Goal: Transaction & Acquisition: Purchase product/service

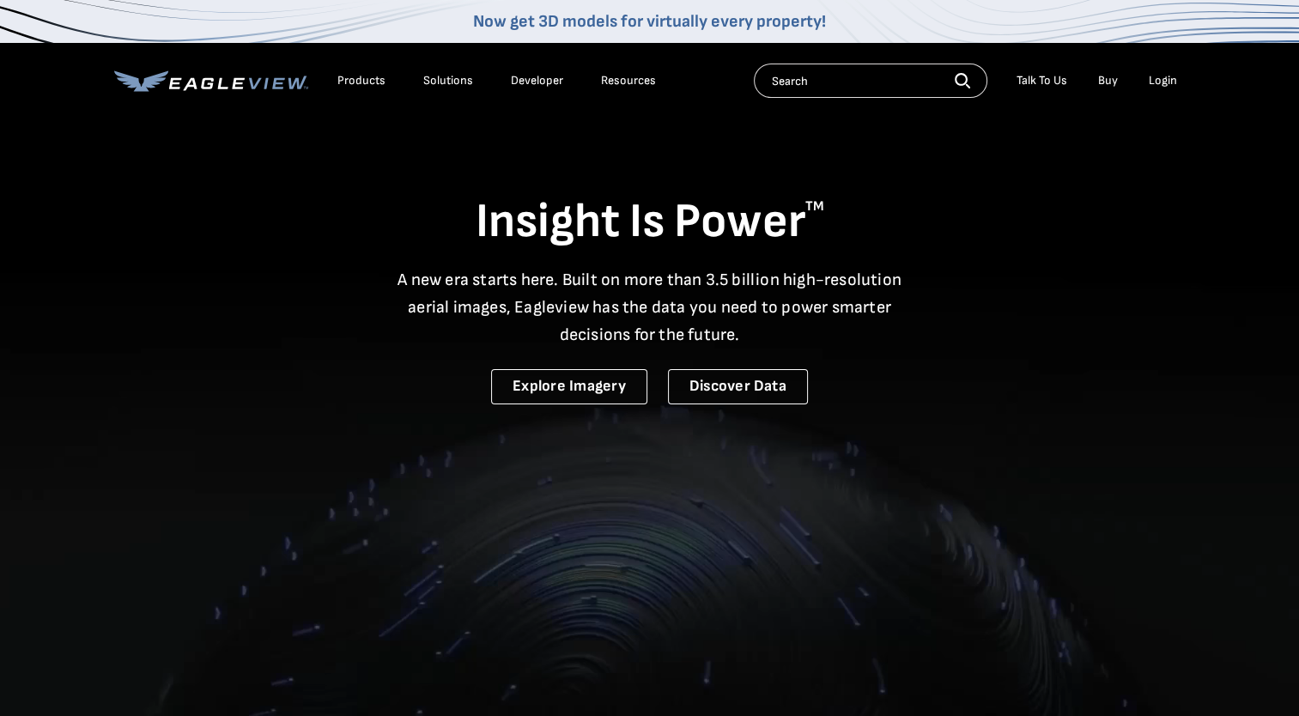
click at [1161, 84] on div "Login" at bounding box center [1163, 80] width 28 height 15
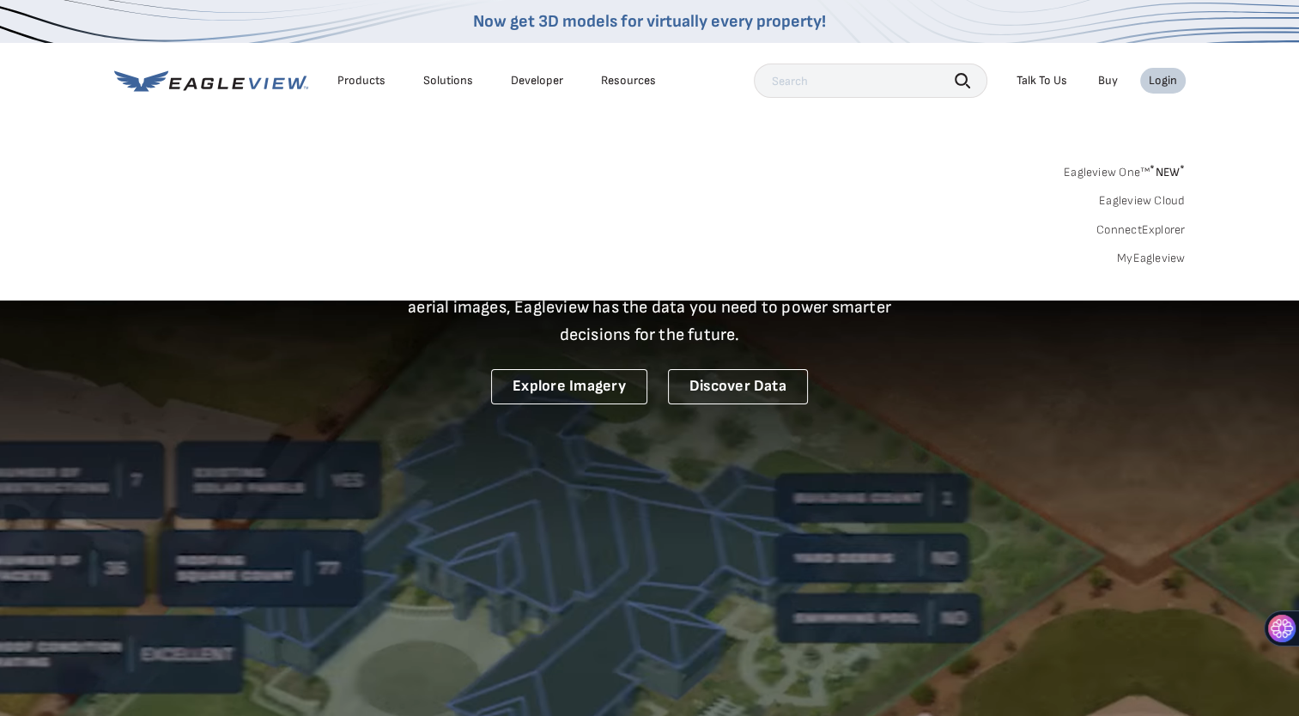
click at [1162, 259] on link "MyEagleview" at bounding box center [1151, 258] width 69 height 15
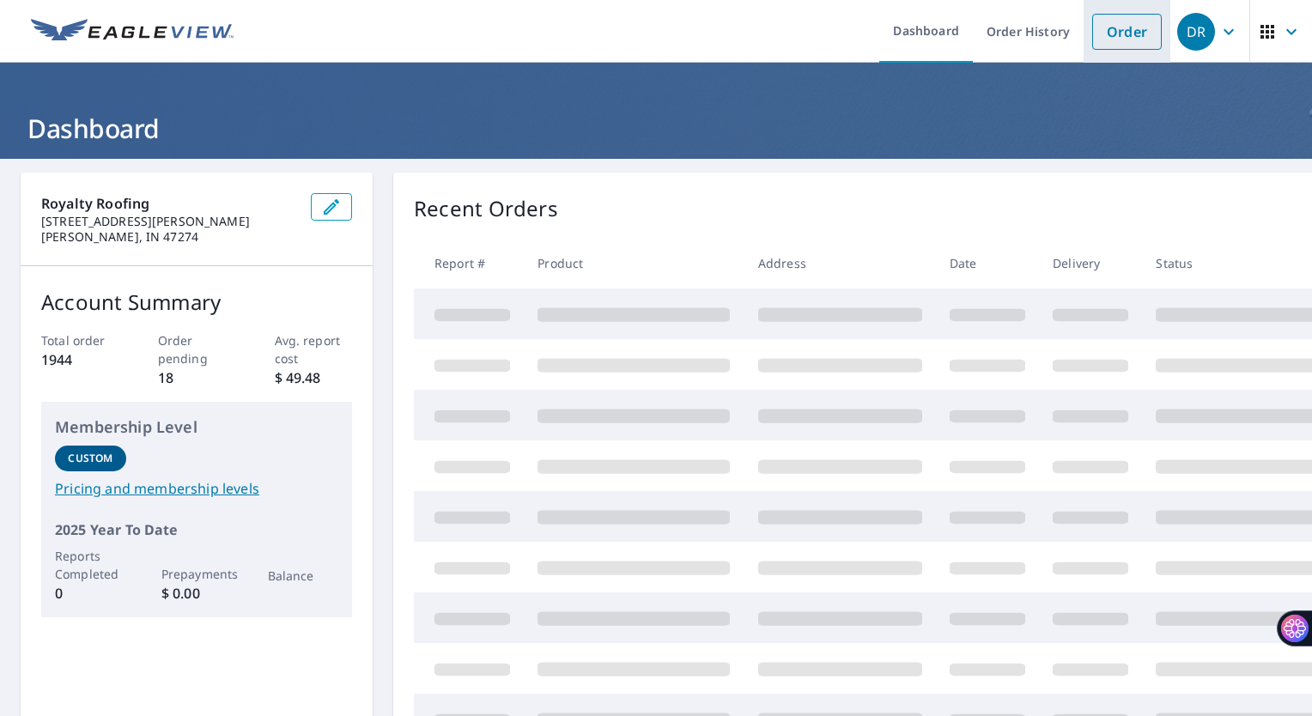
click at [1124, 27] on link "Order" at bounding box center [1127, 32] width 70 height 36
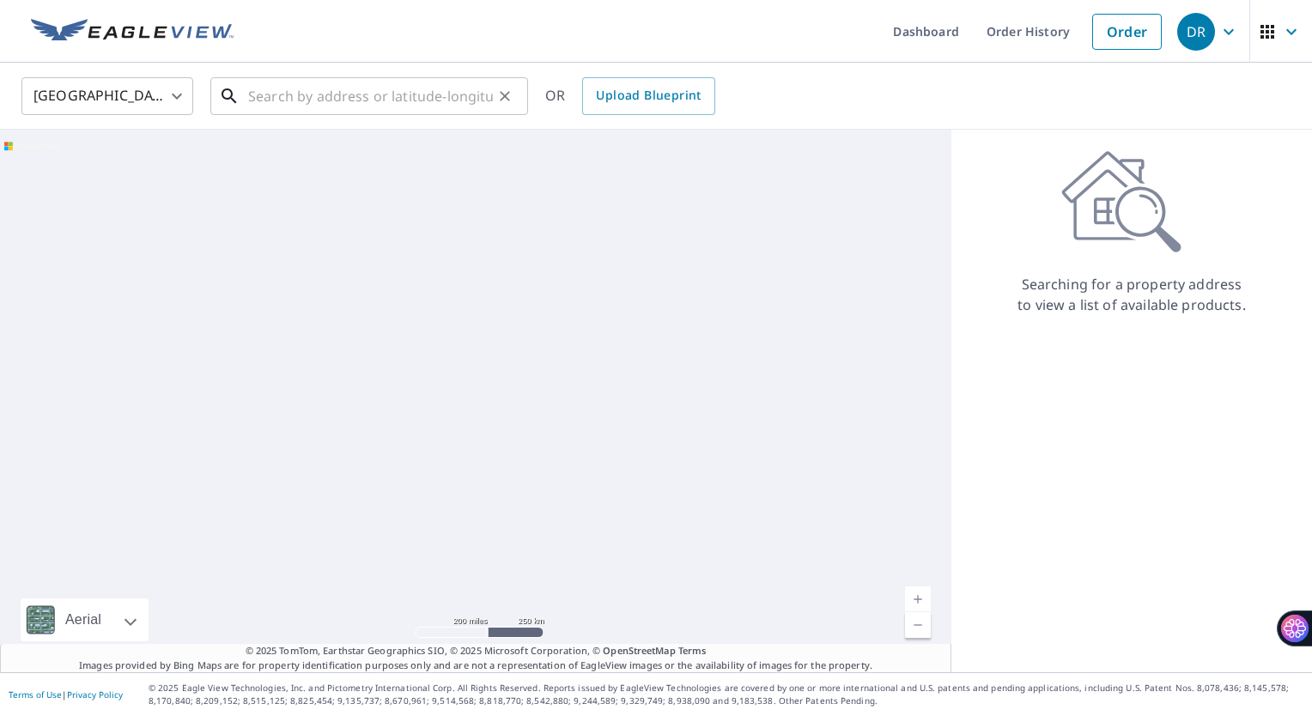
click at [439, 96] on input "text" at bounding box center [370, 96] width 245 height 48
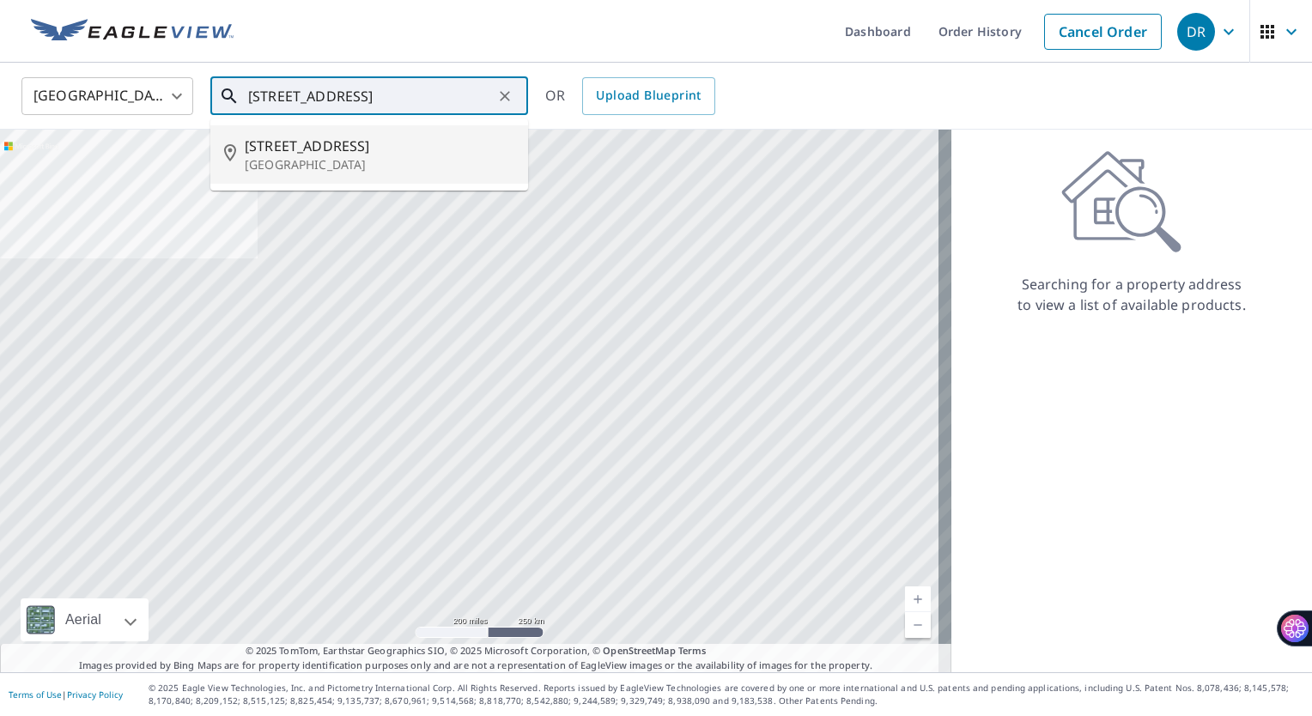
click at [350, 156] on p "[GEOGRAPHIC_DATA]" at bounding box center [380, 164] width 270 height 17
type input "[STREET_ADDRESS]"
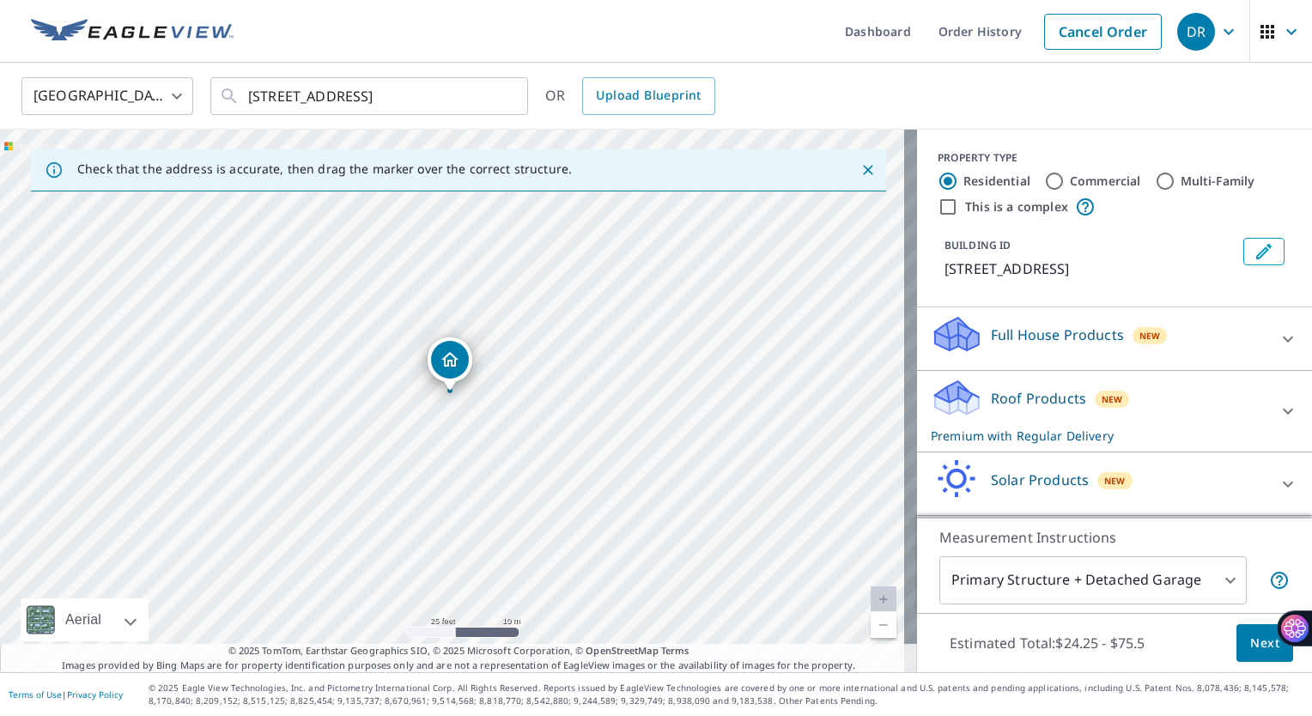
scroll to position [60, 0]
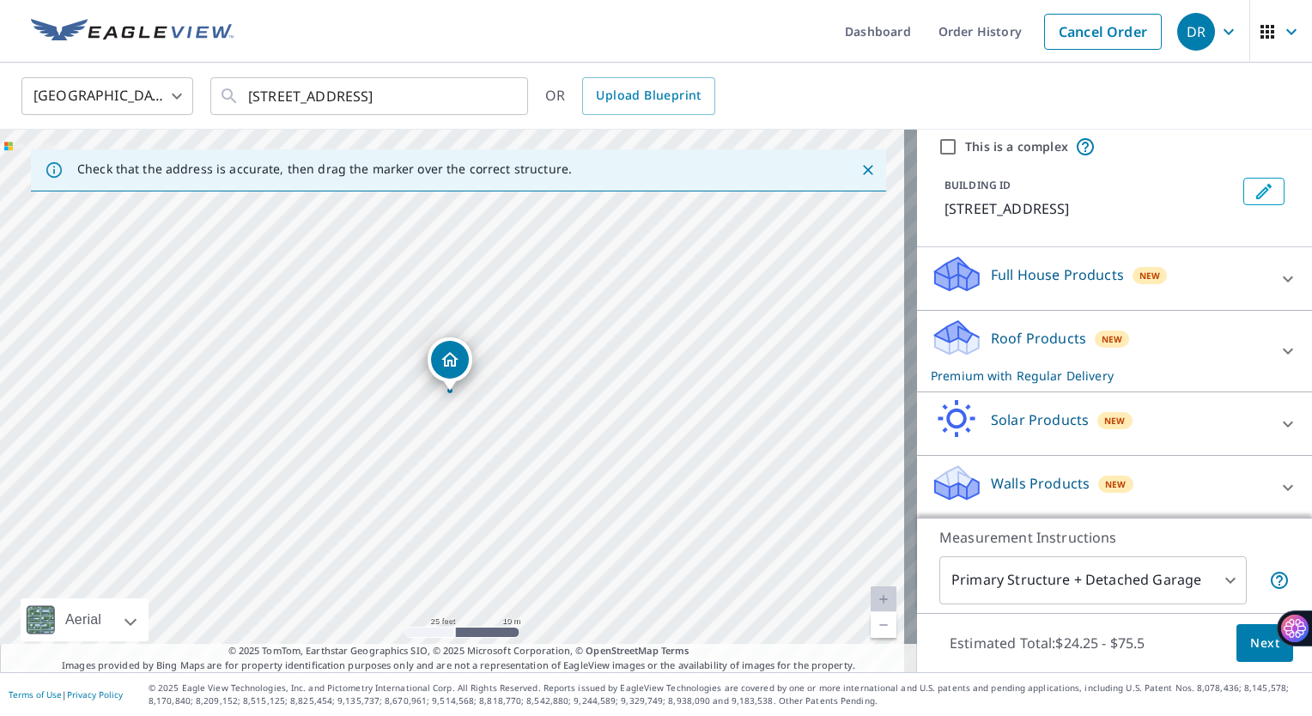
click at [1242, 654] on button "Next" at bounding box center [1265, 643] width 57 height 39
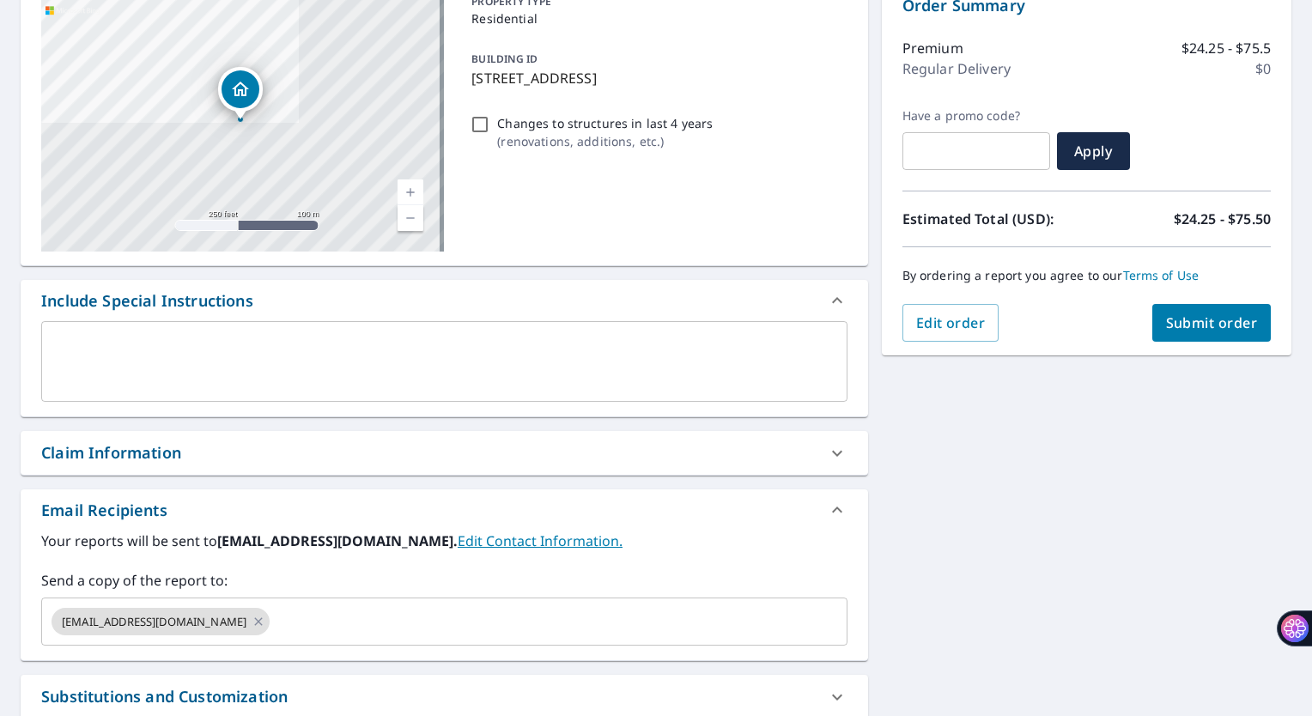
scroll to position [222, 0]
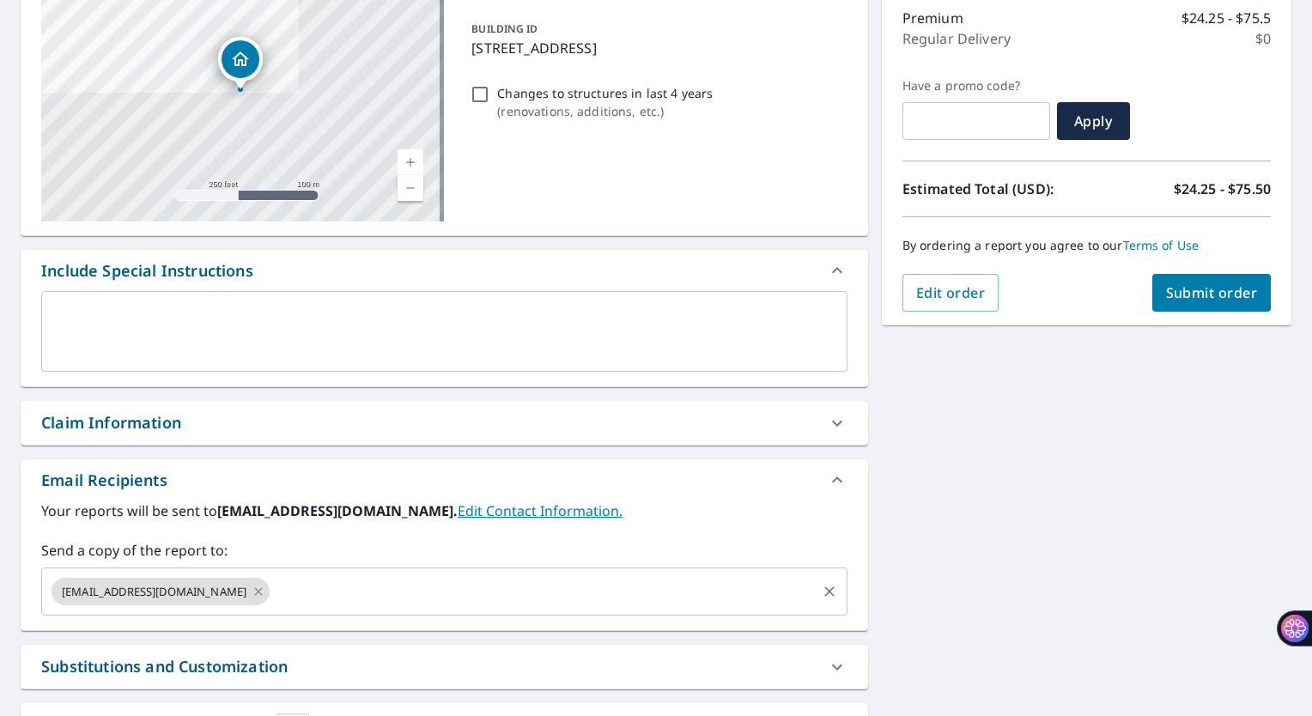
click at [252, 593] on icon at bounding box center [259, 591] width 14 height 19
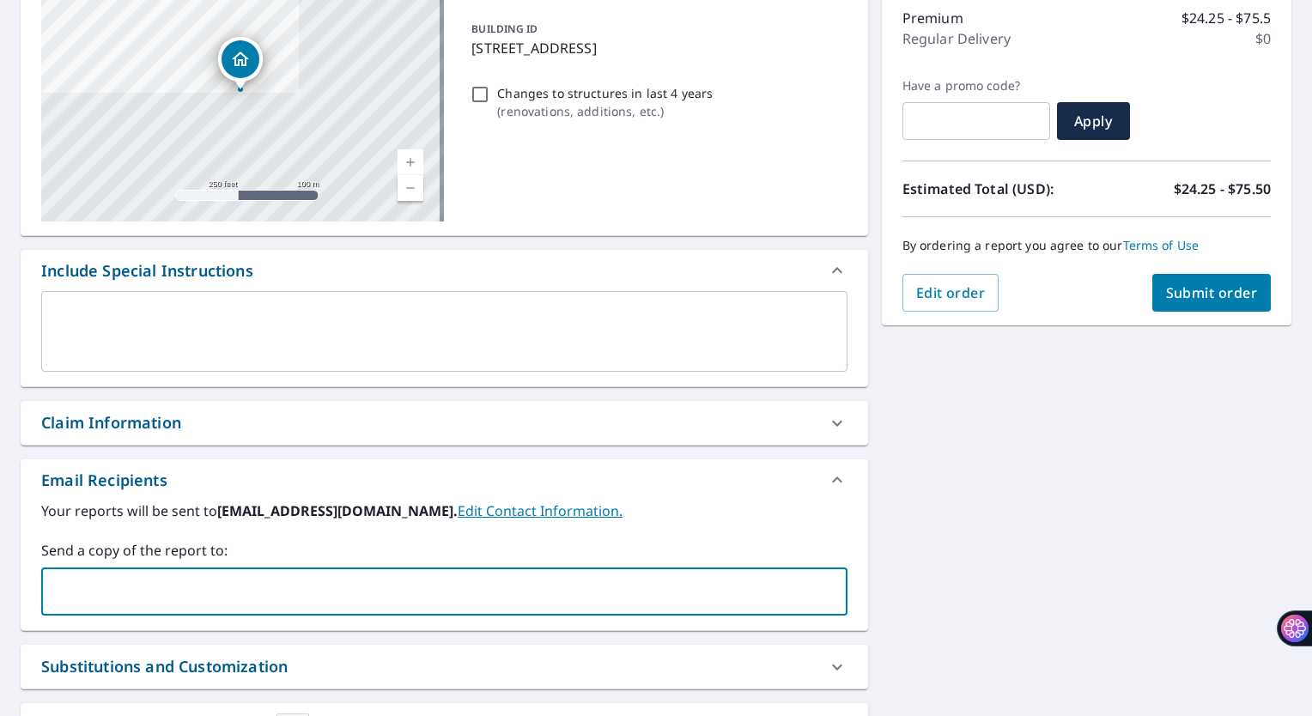
click at [188, 593] on input "text" at bounding box center [431, 591] width 765 height 33
type input "[EMAIL_ADDRESS][DOMAIN_NAME]"
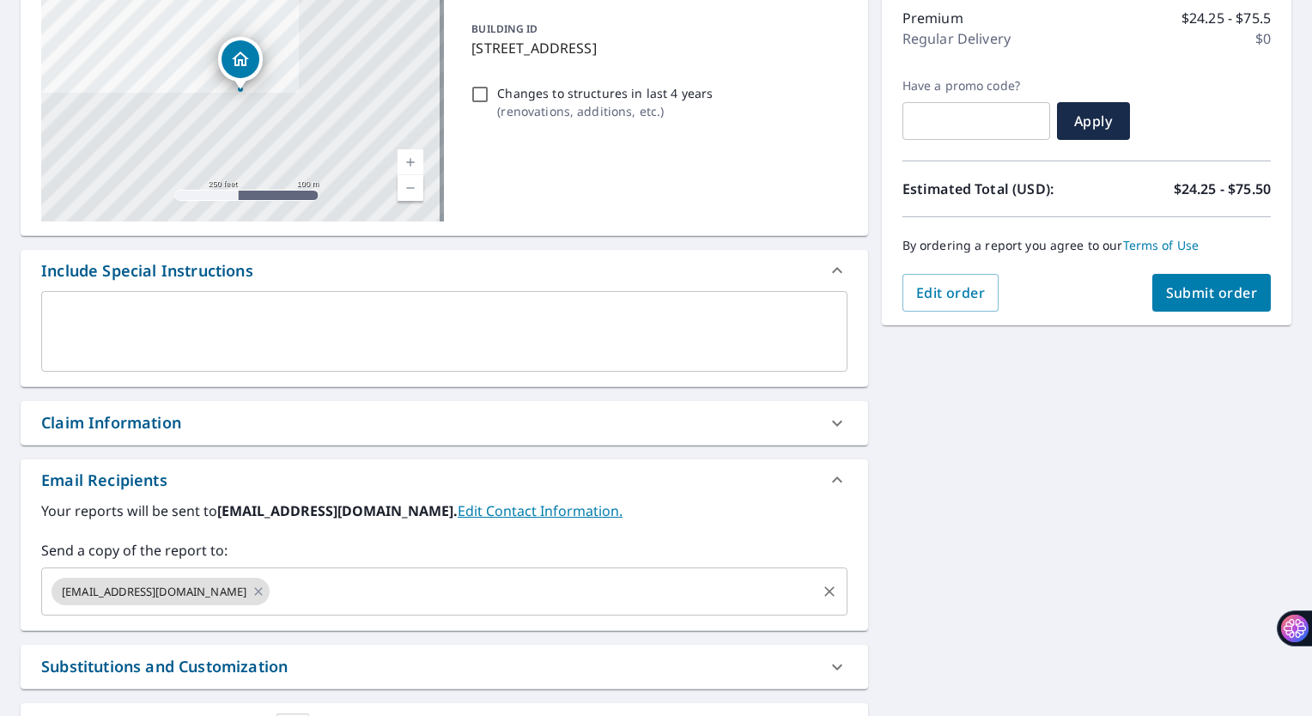
click at [930, 567] on div "[STREET_ADDRESS] Aerial Road A standard road map Aerial A detailed look from ab…" at bounding box center [656, 375] width 1312 height 879
click at [1201, 302] on button "Submit order" at bounding box center [1212, 293] width 119 height 38
